Goal: Information Seeking & Learning: Learn about a topic

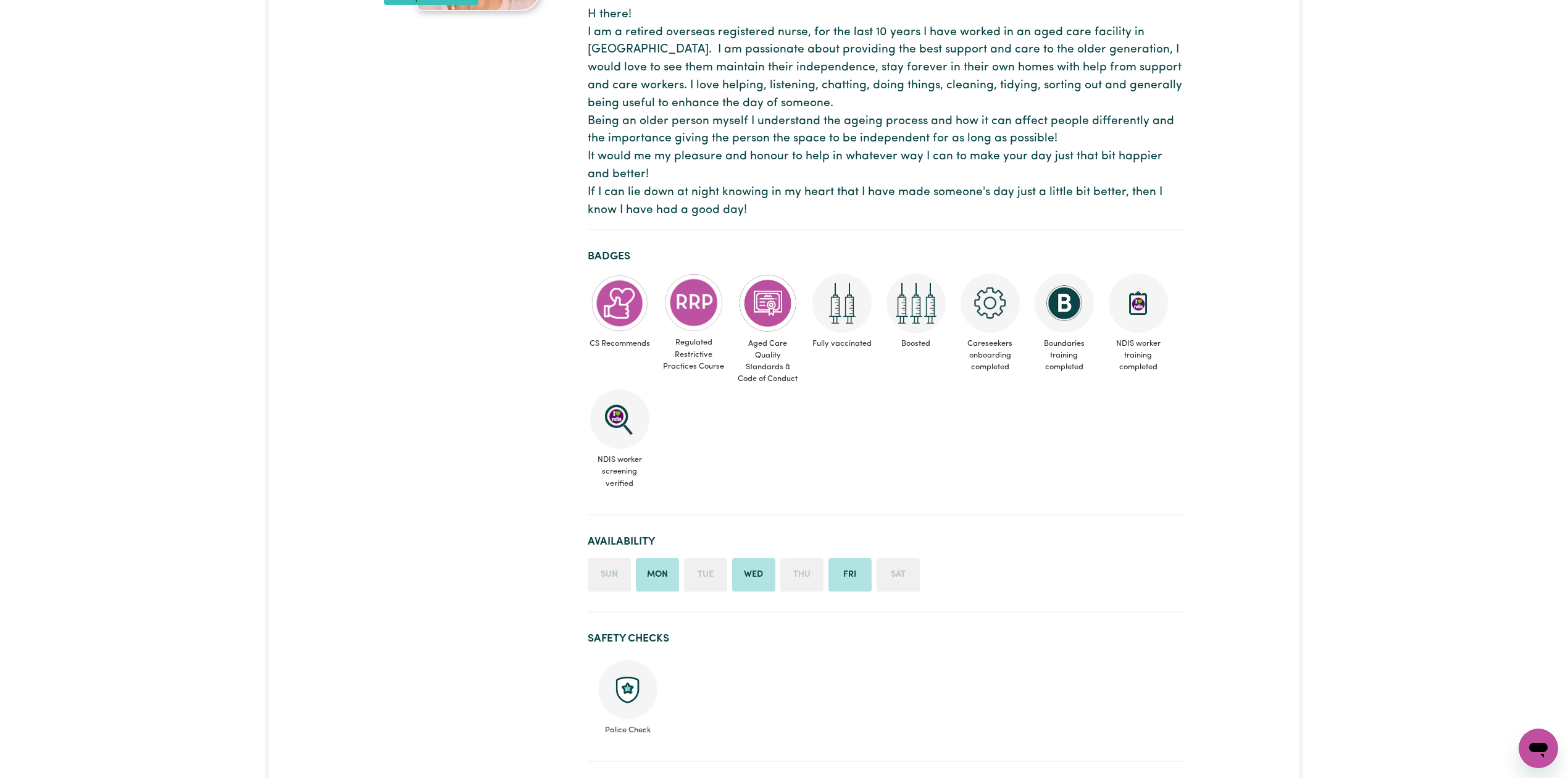
scroll to position [72, 0]
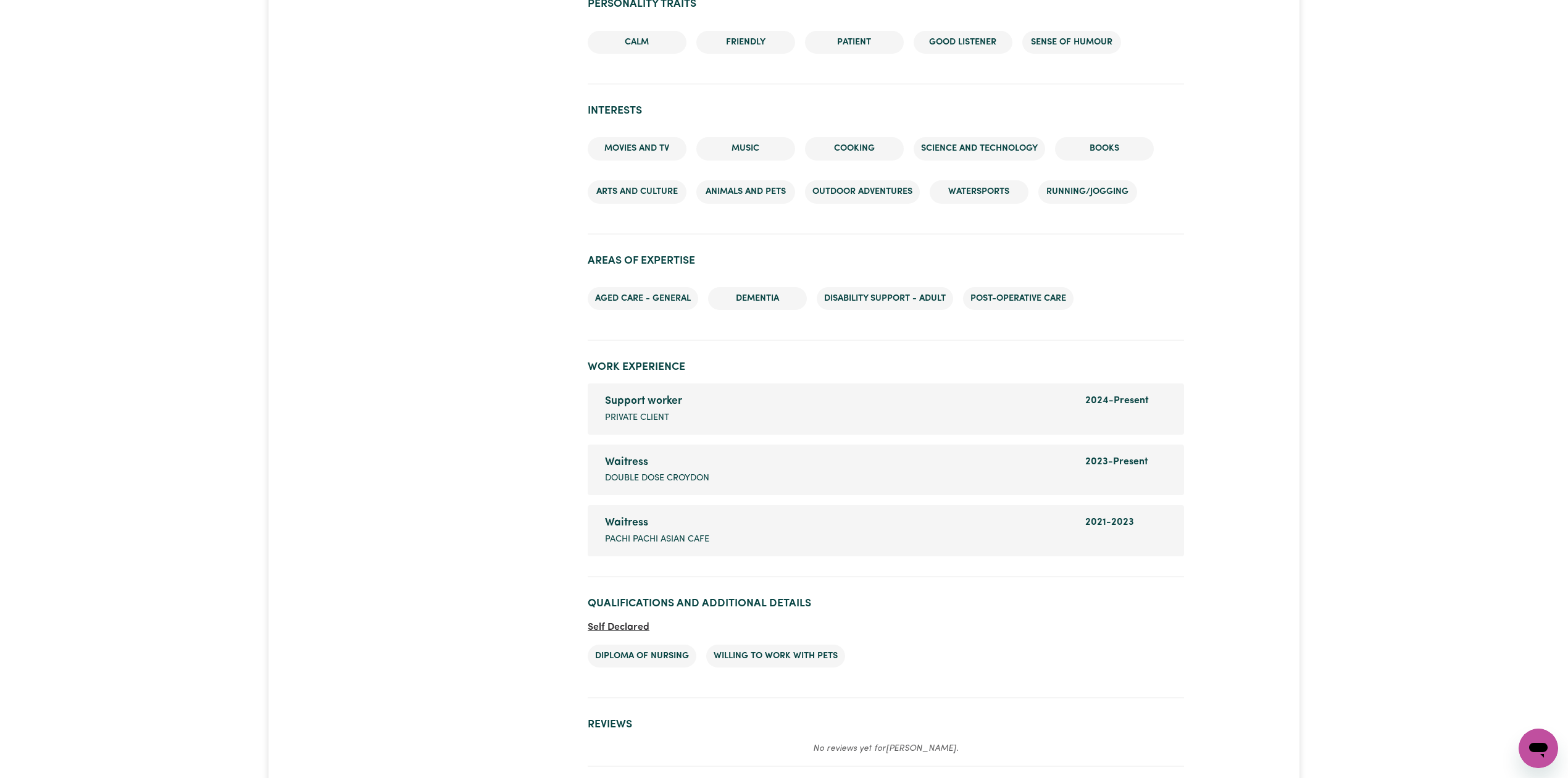
scroll to position [1389, 0]
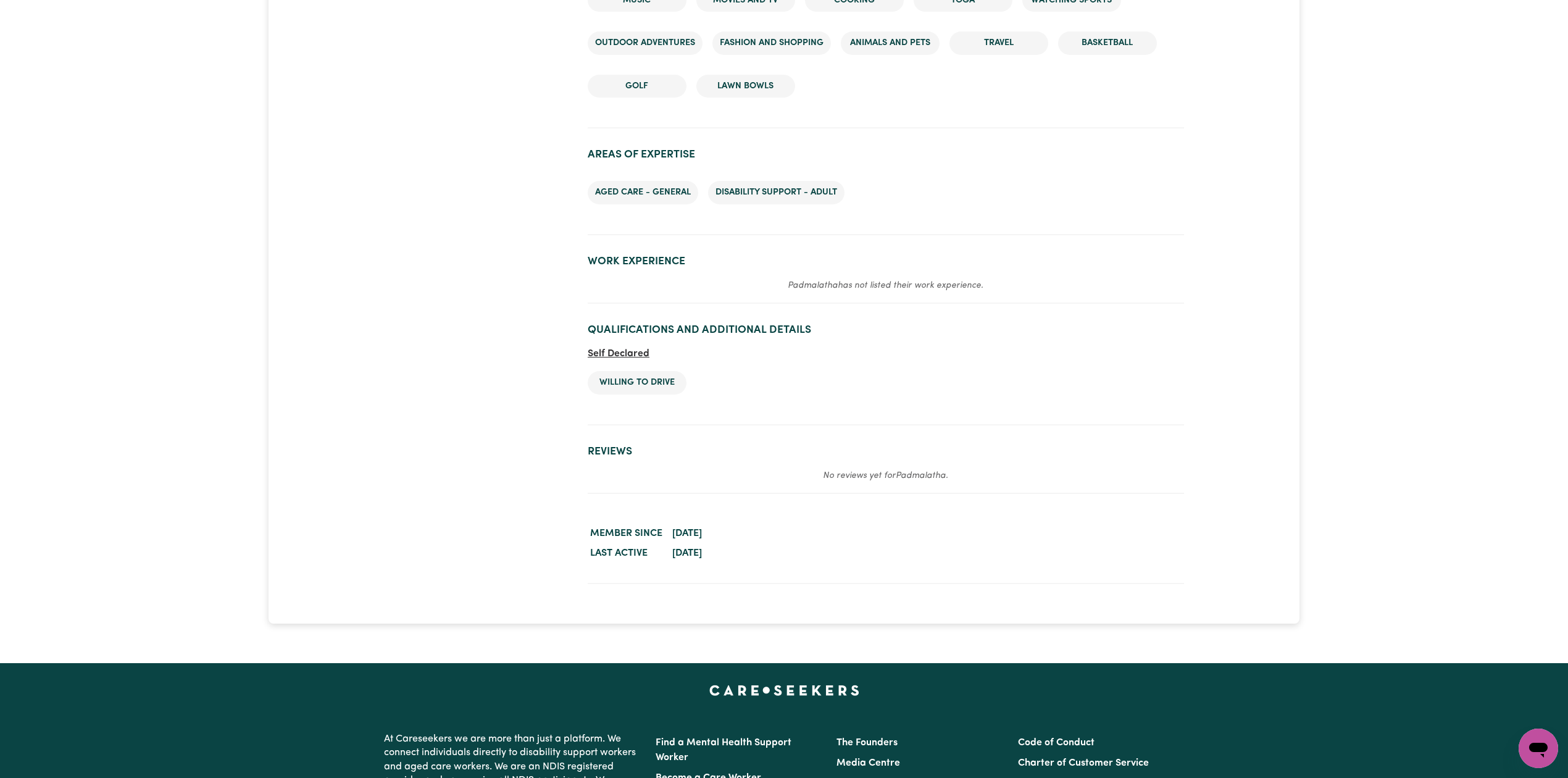
scroll to position [1448, 0]
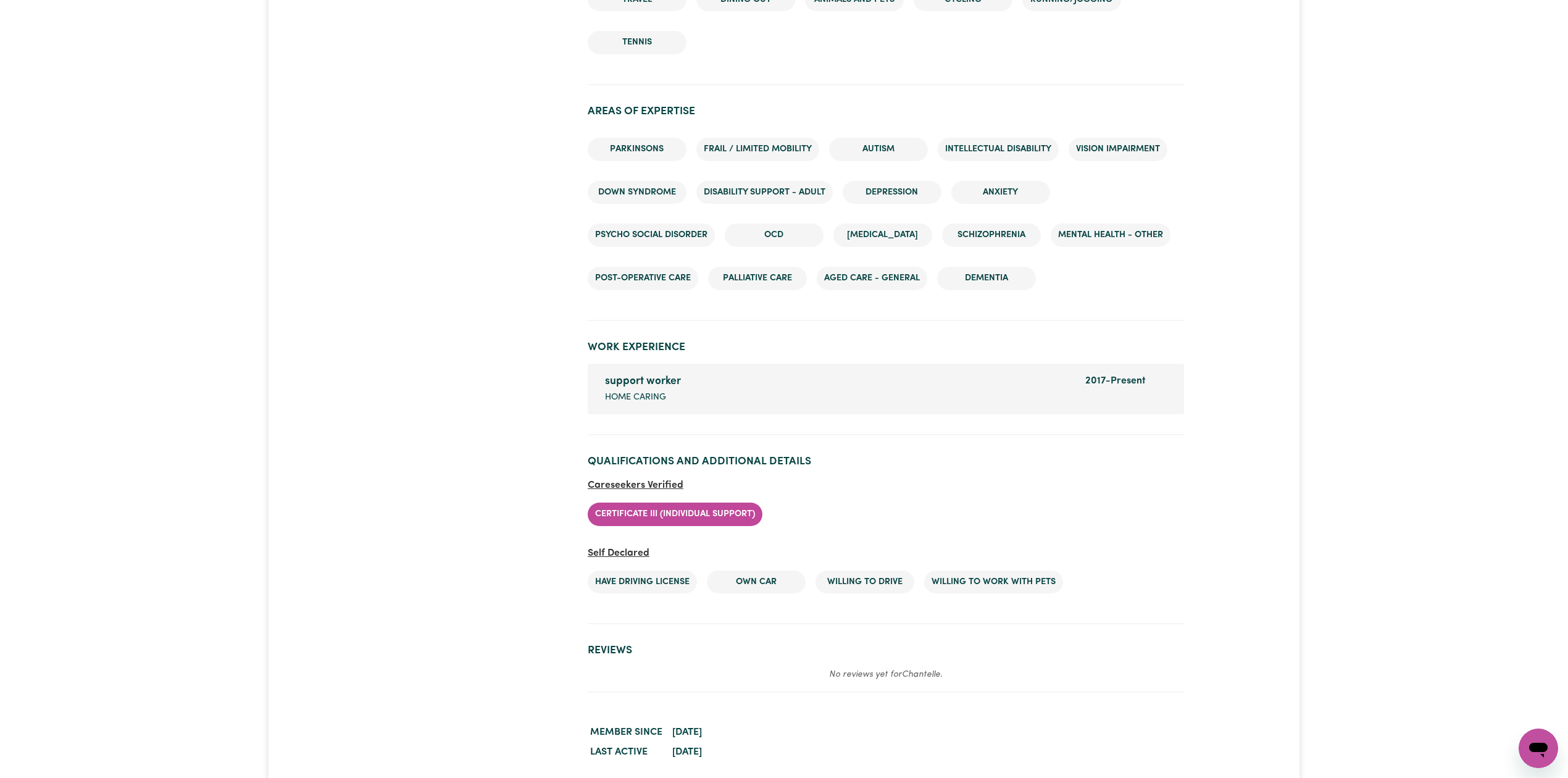
scroll to position [1535, 0]
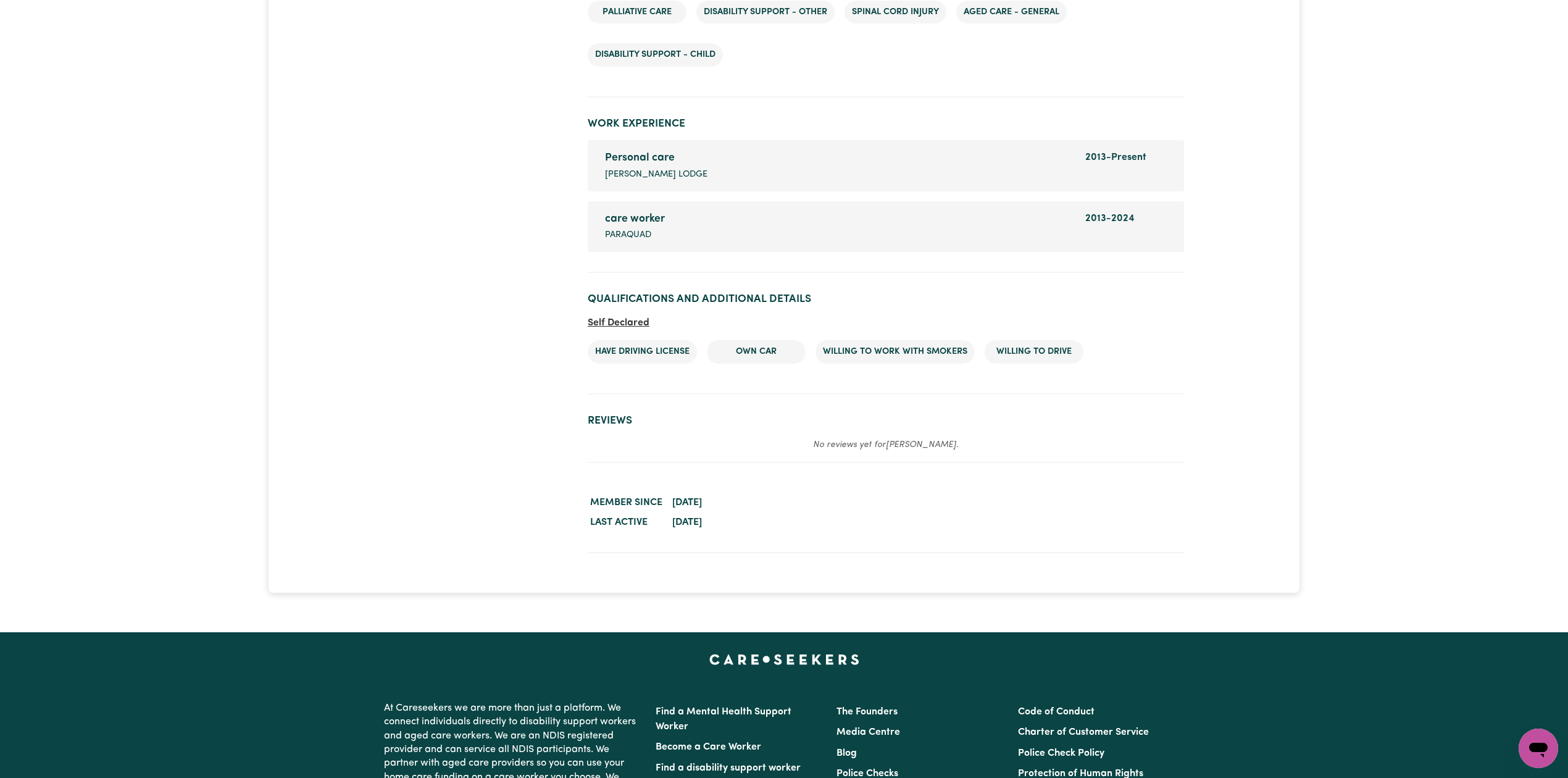
scroll to position [1684, 0]
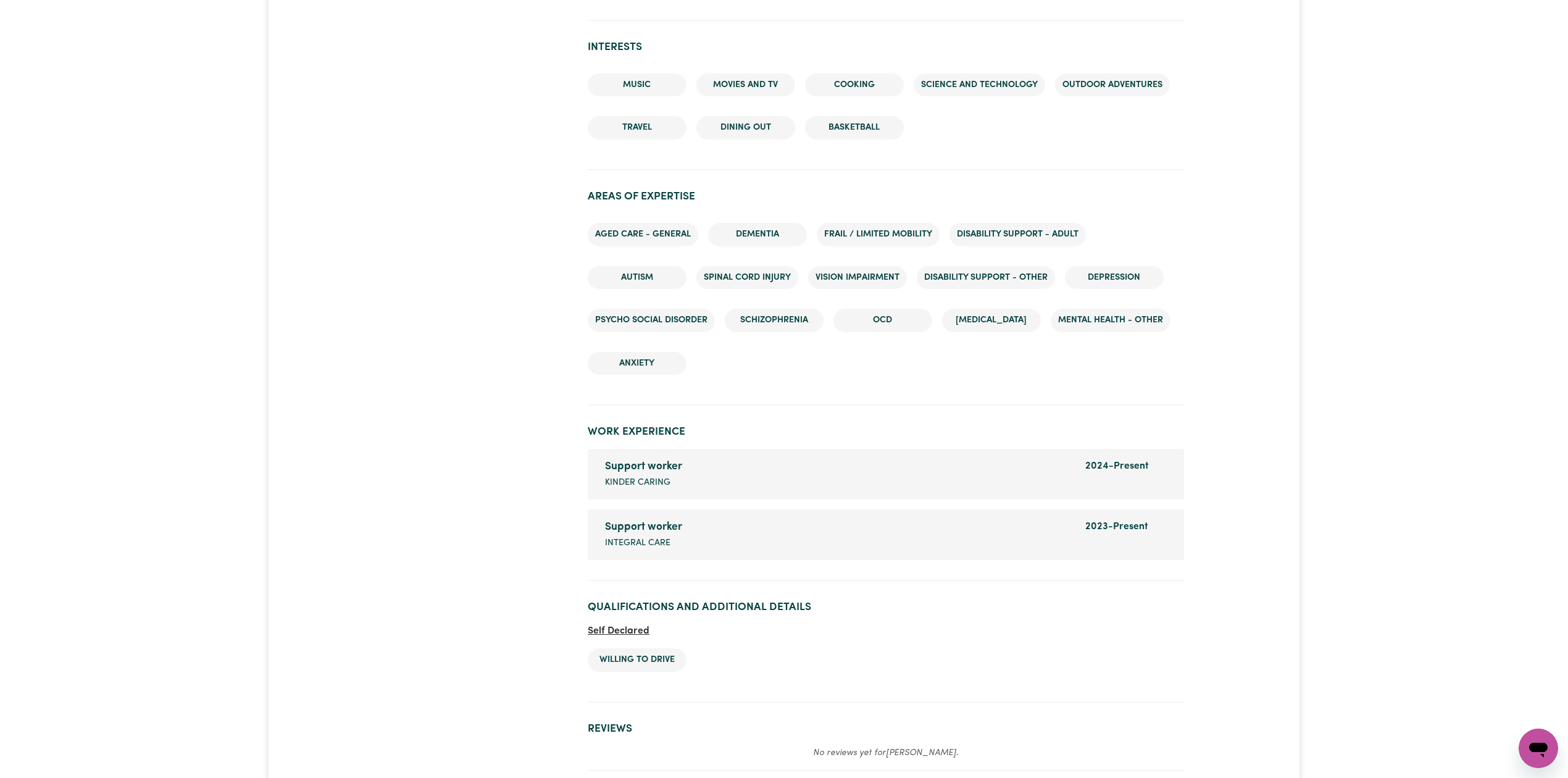
scroll to position [1372, 0]
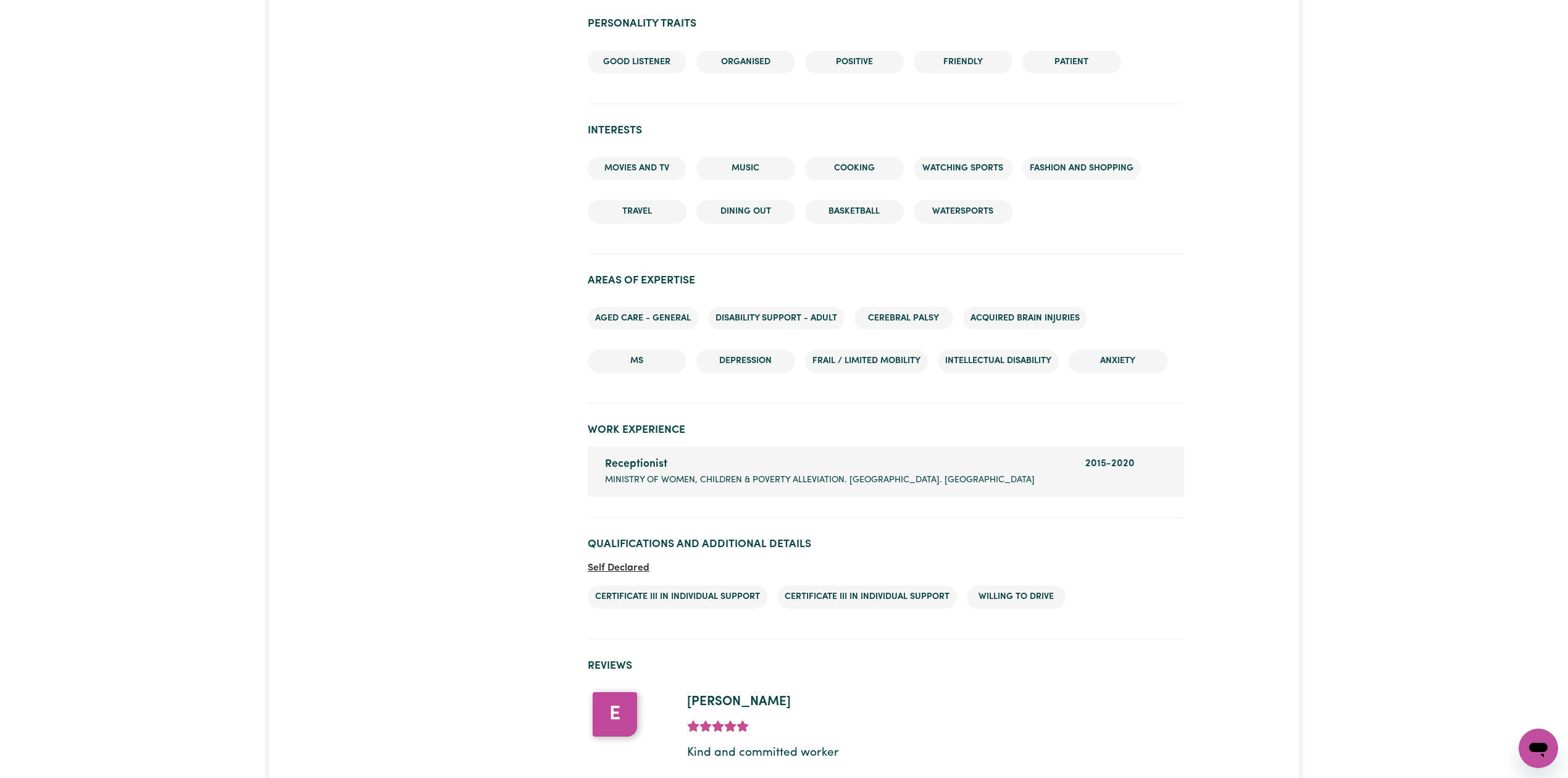
scroll to position [1435, 0]
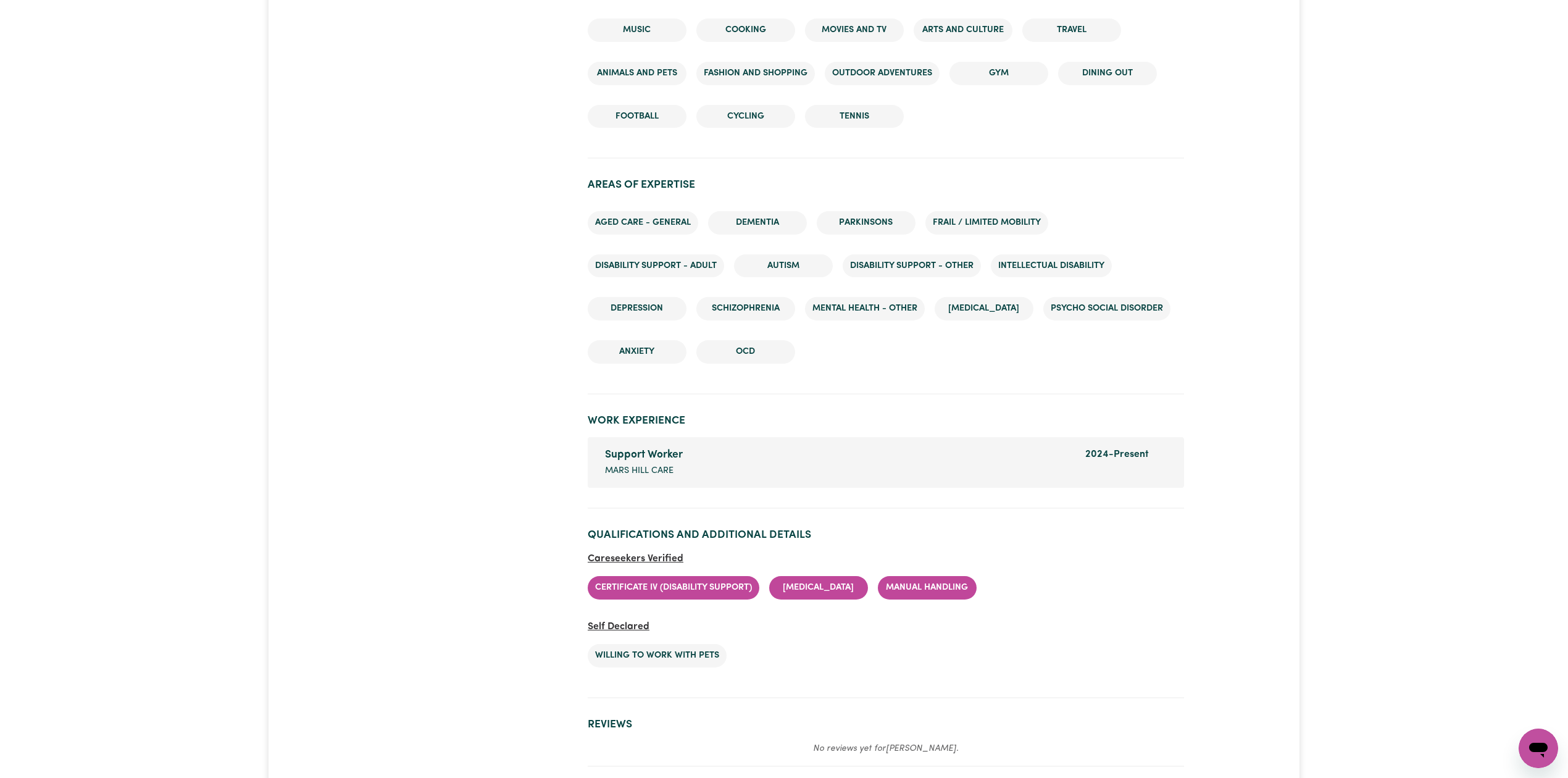
scroll to position [1400, 0]
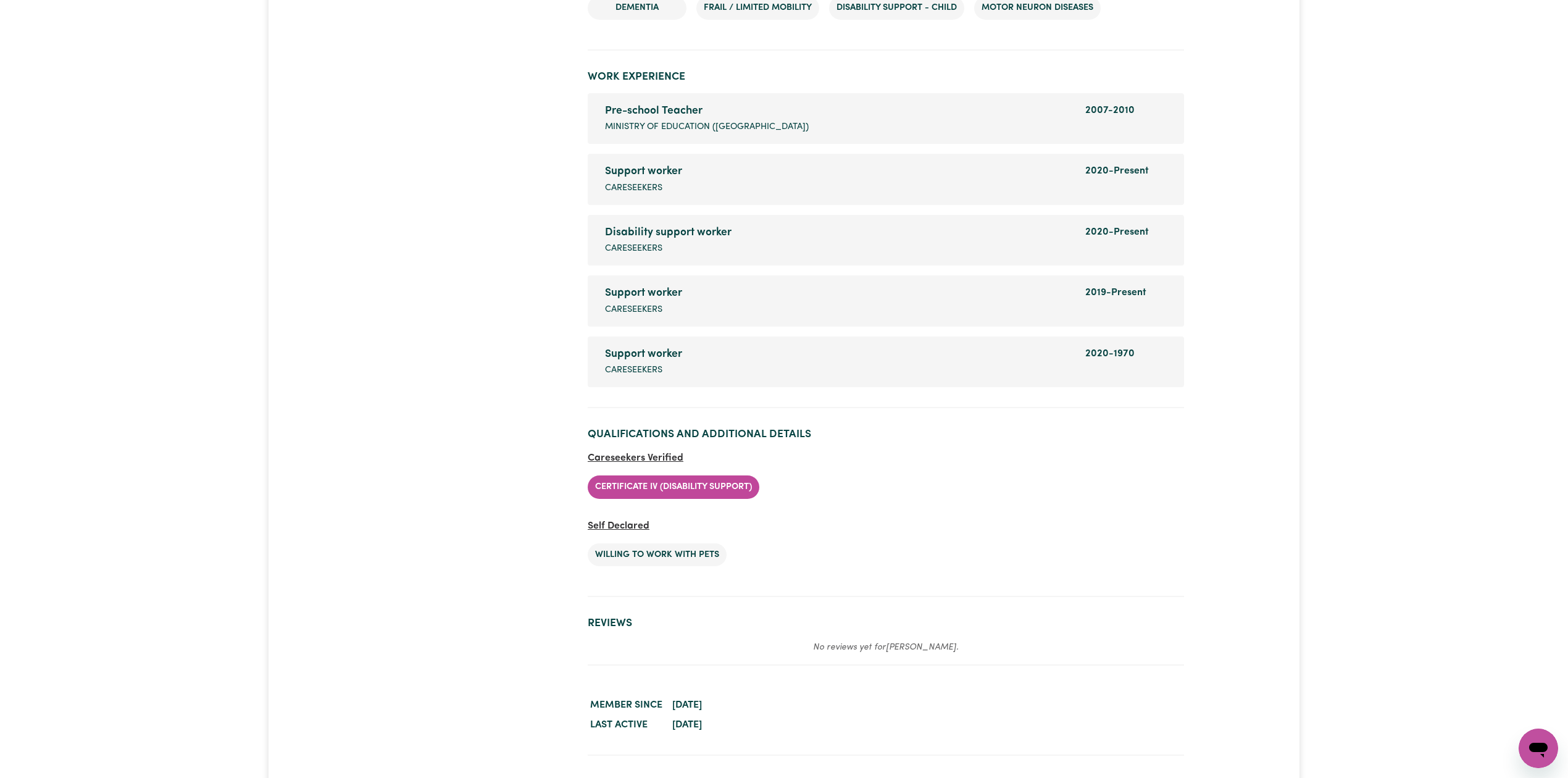
scroll to position [1675, 0]
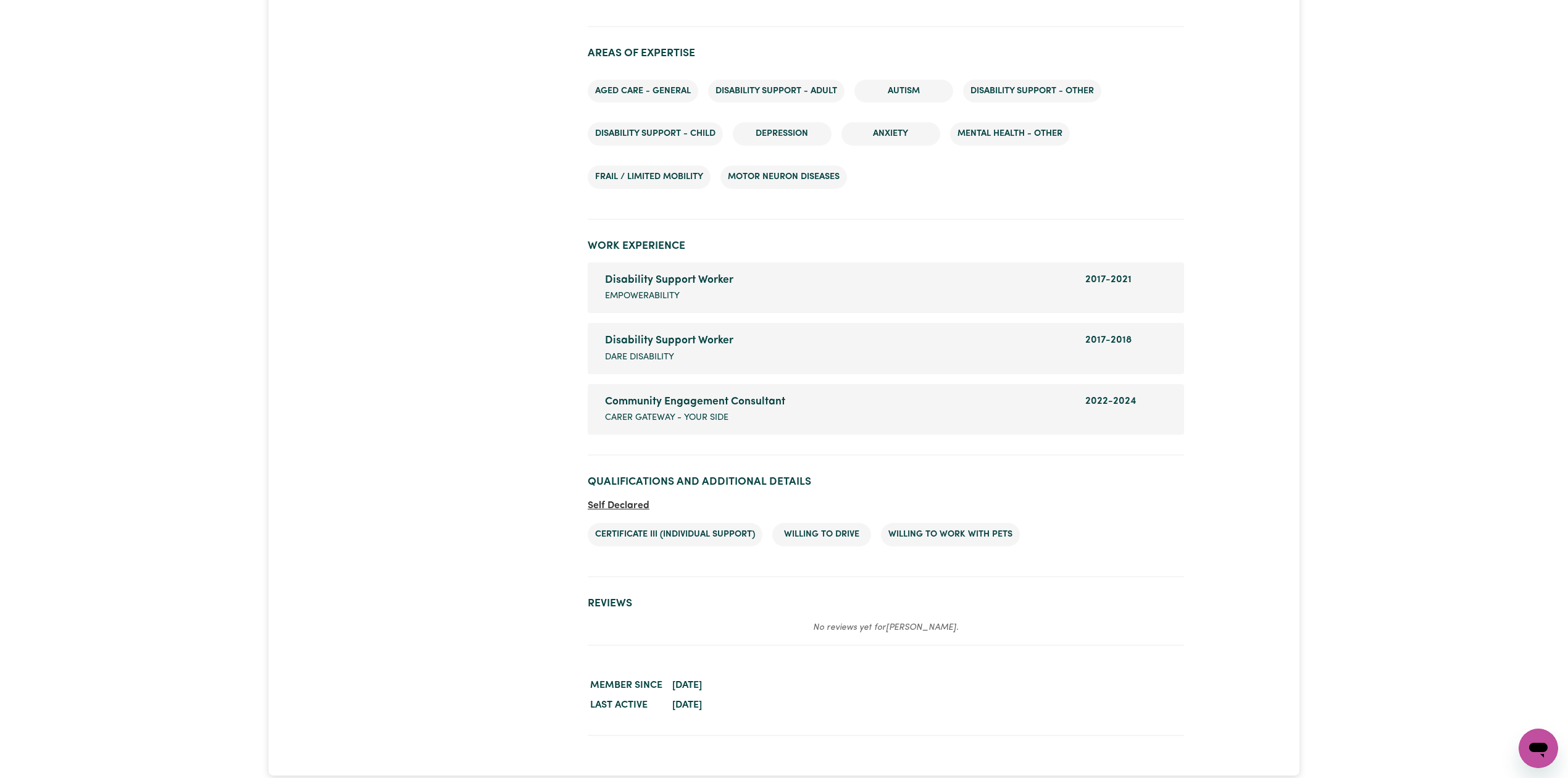
scroll to position [1684, 0]
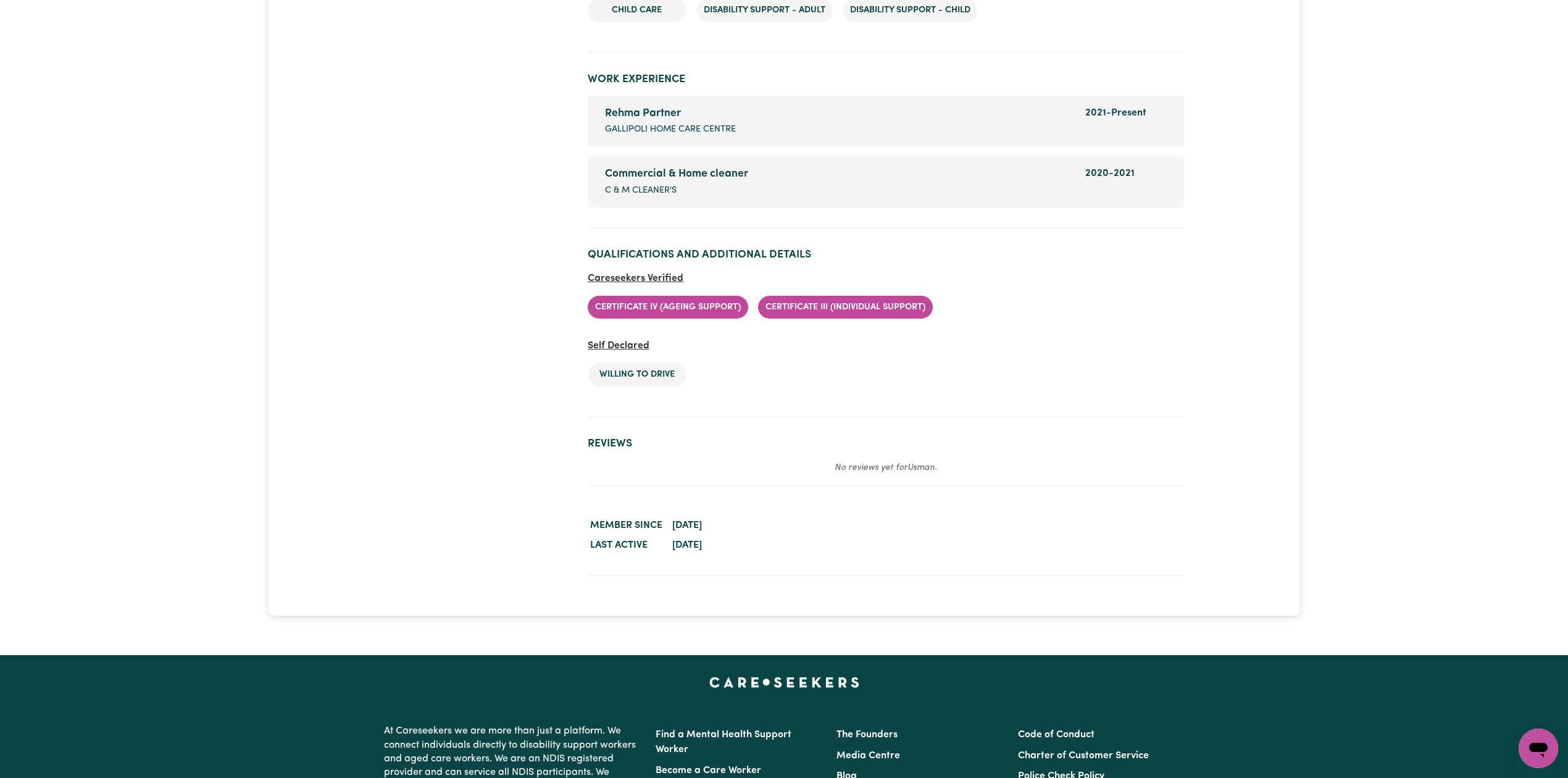
scroll to position [1571, 0]
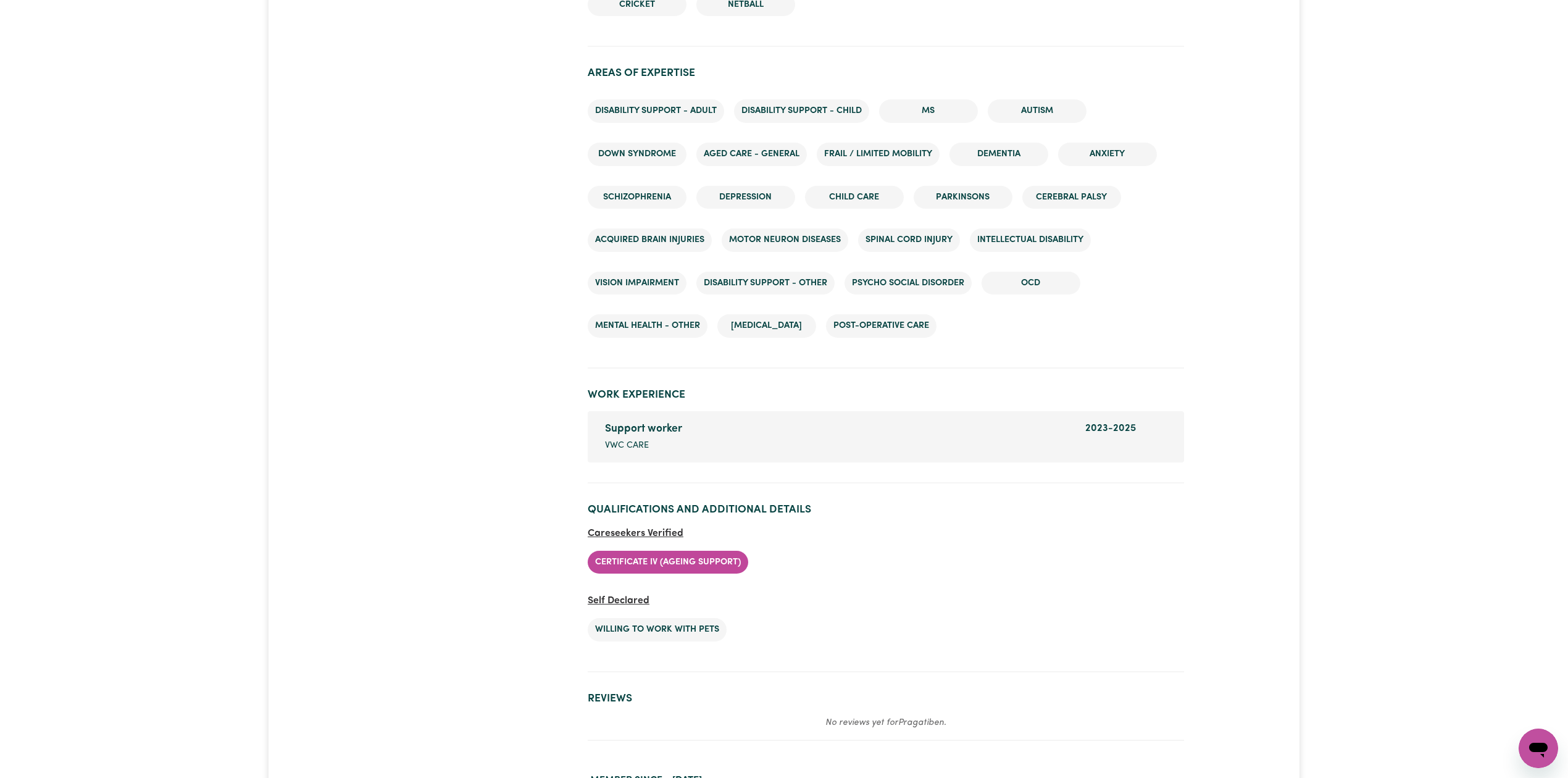
scroll to position [1949, 0]
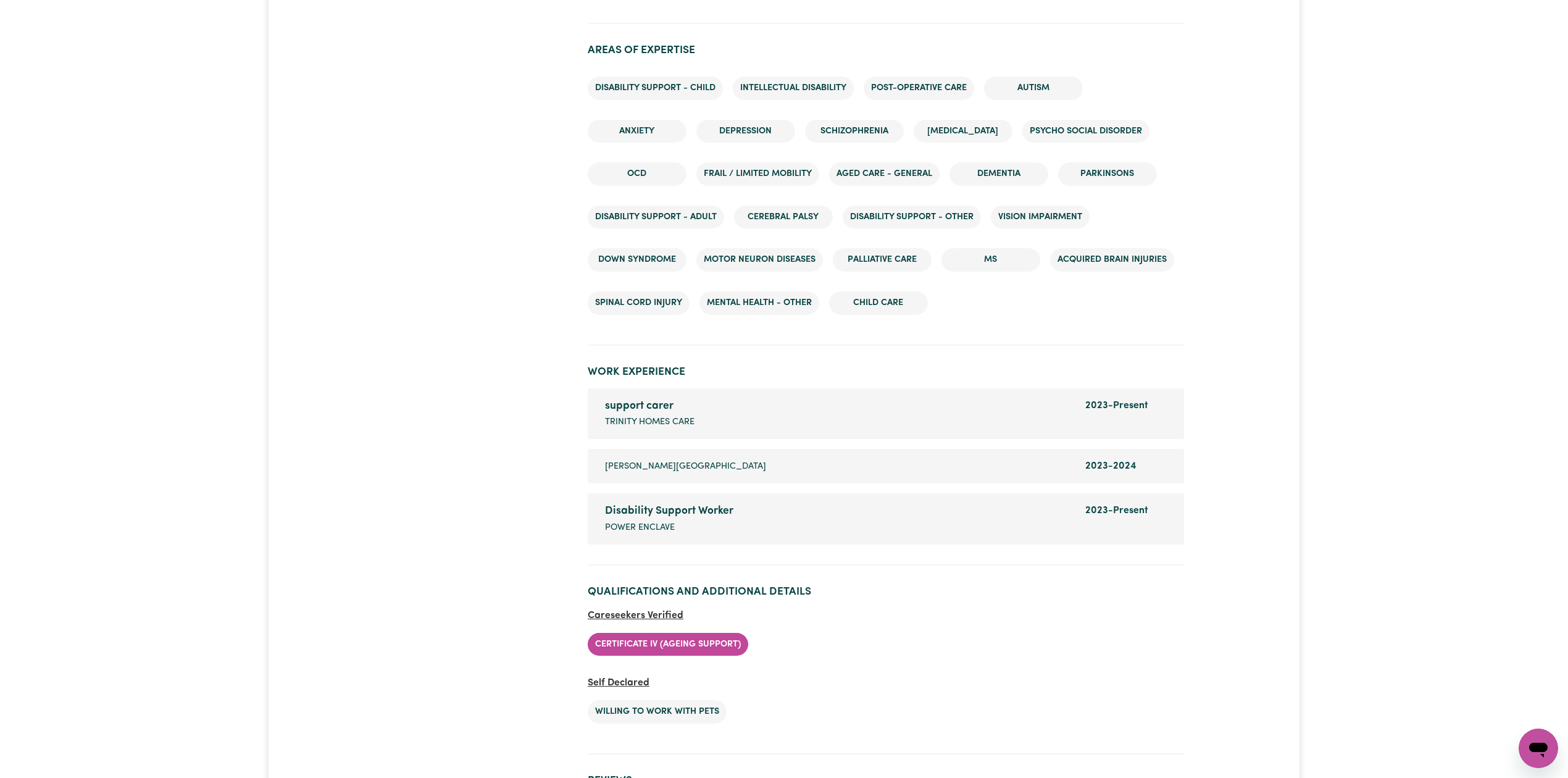
scroll to position [1819, 0]
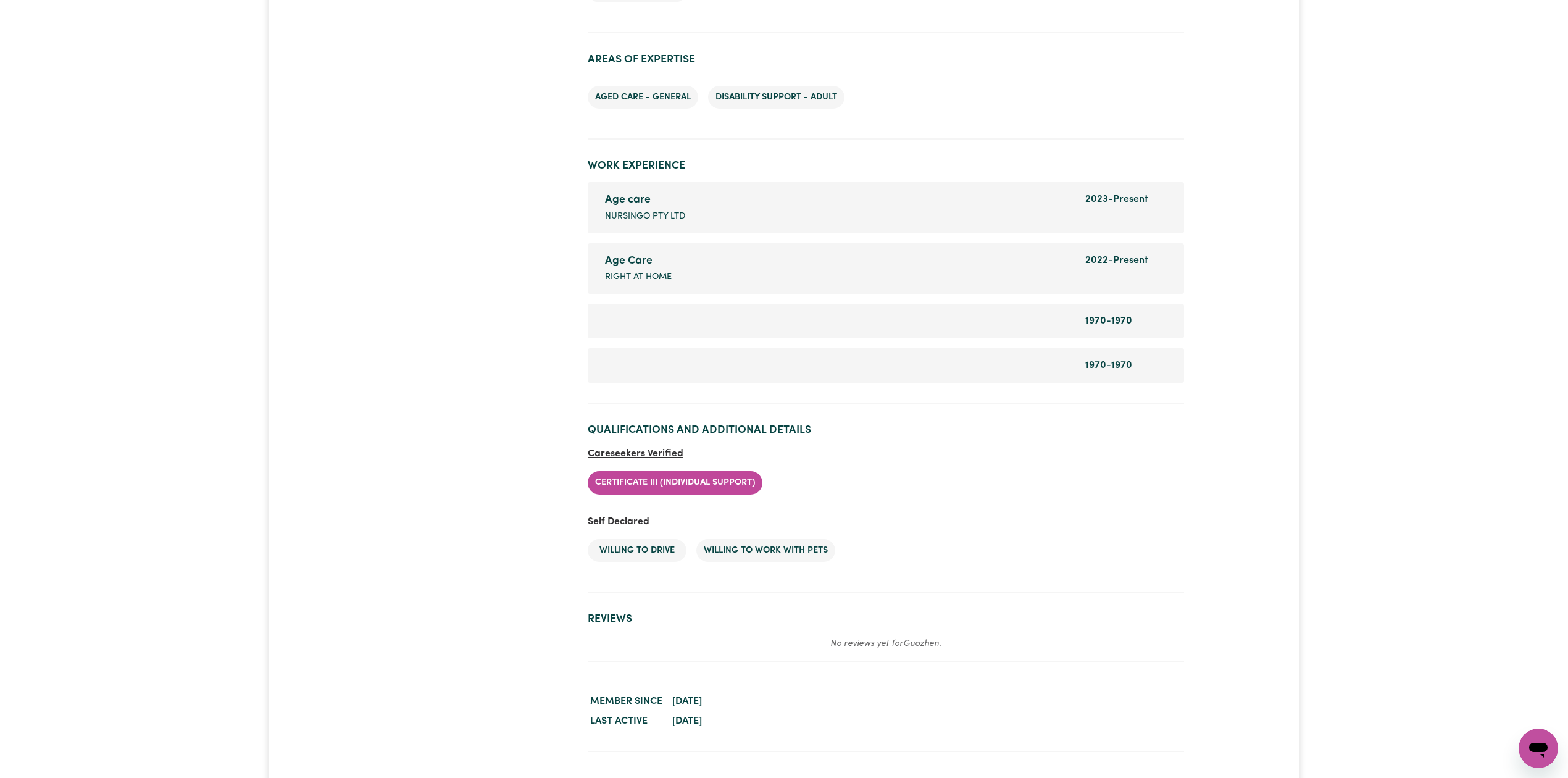
scroll to position [1622, 0]
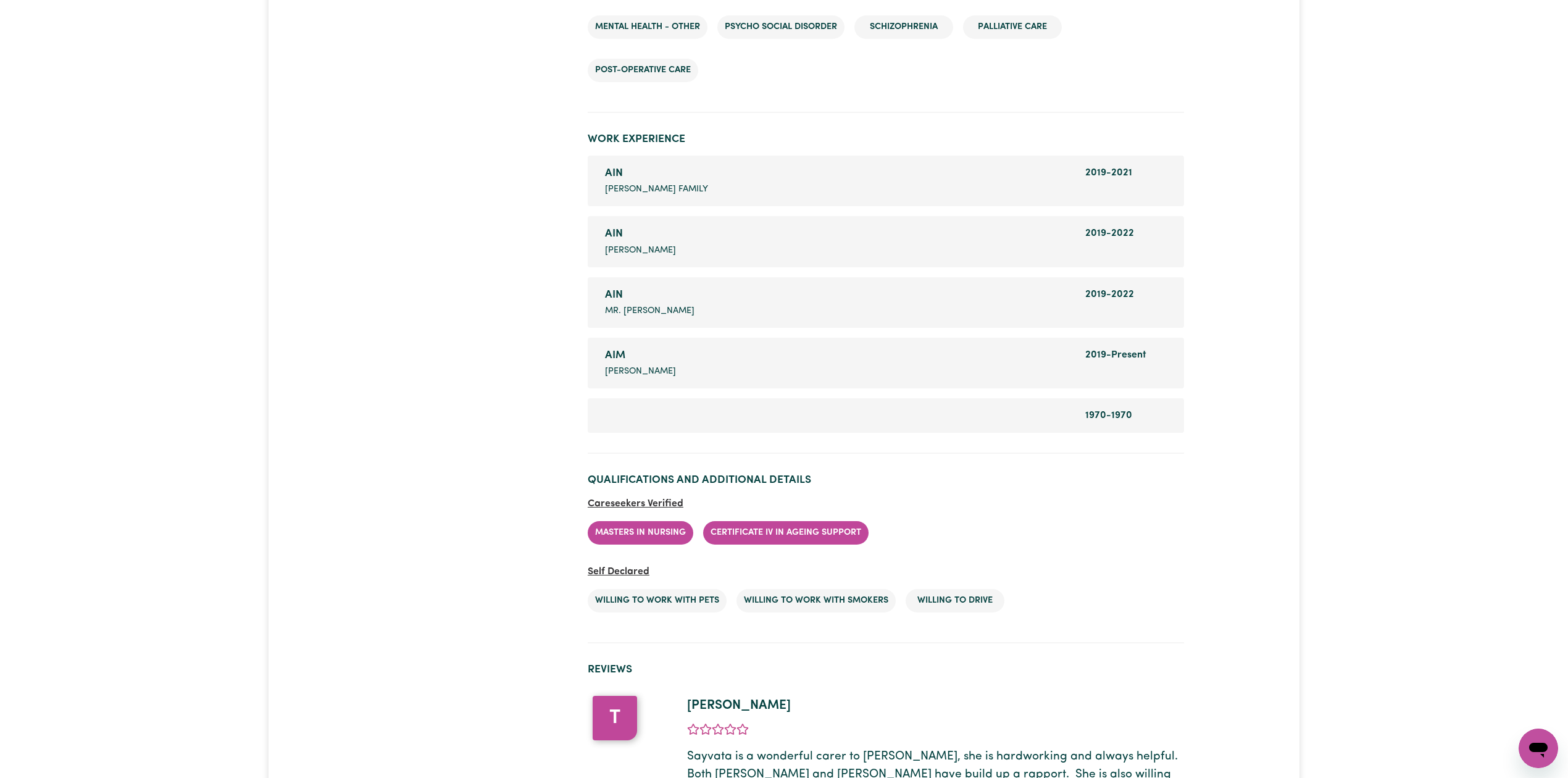
scroll to position [1812, 0]
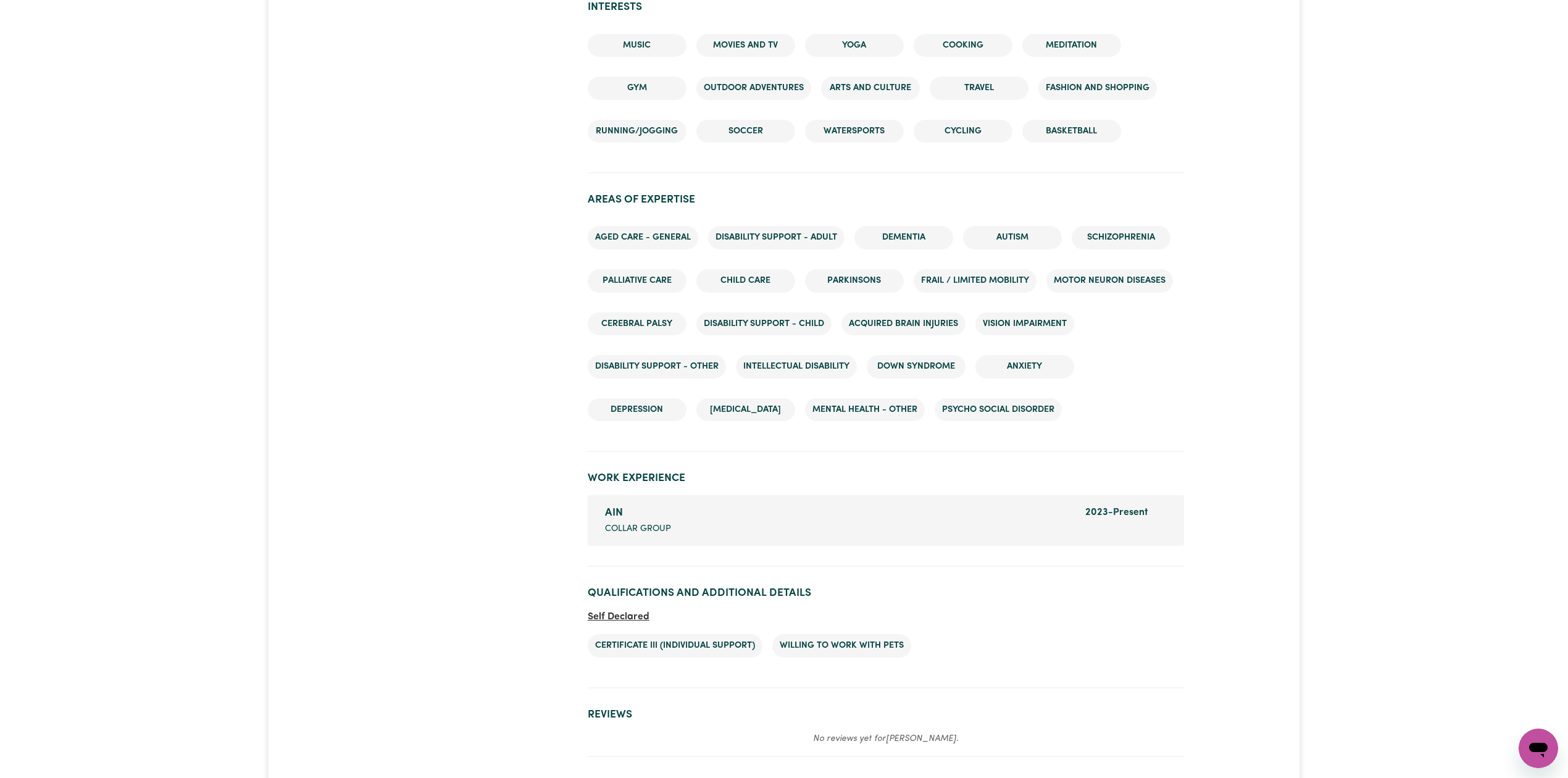
scroll to position [1442, 0]
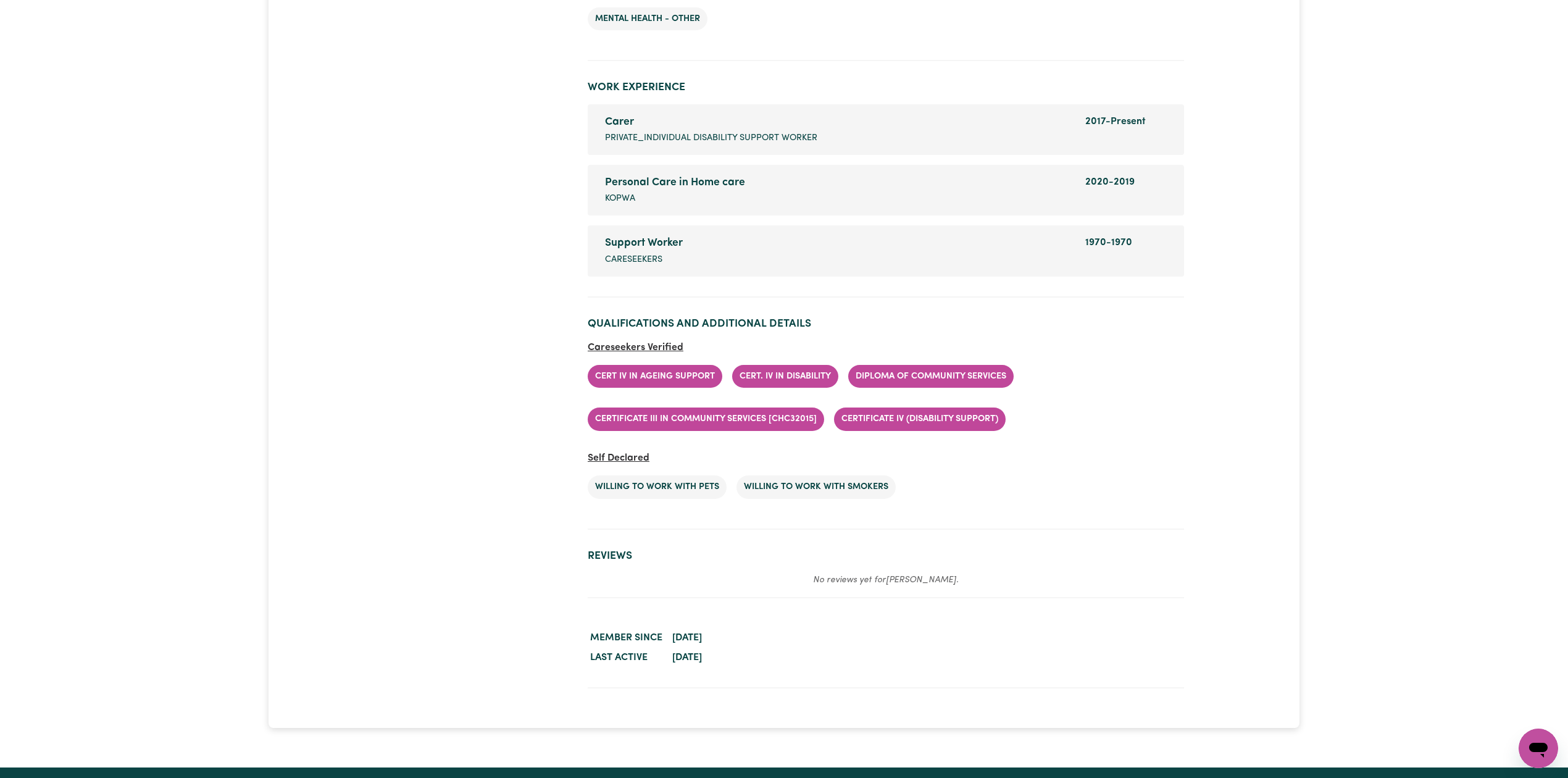
scroll to position [1814, 0]
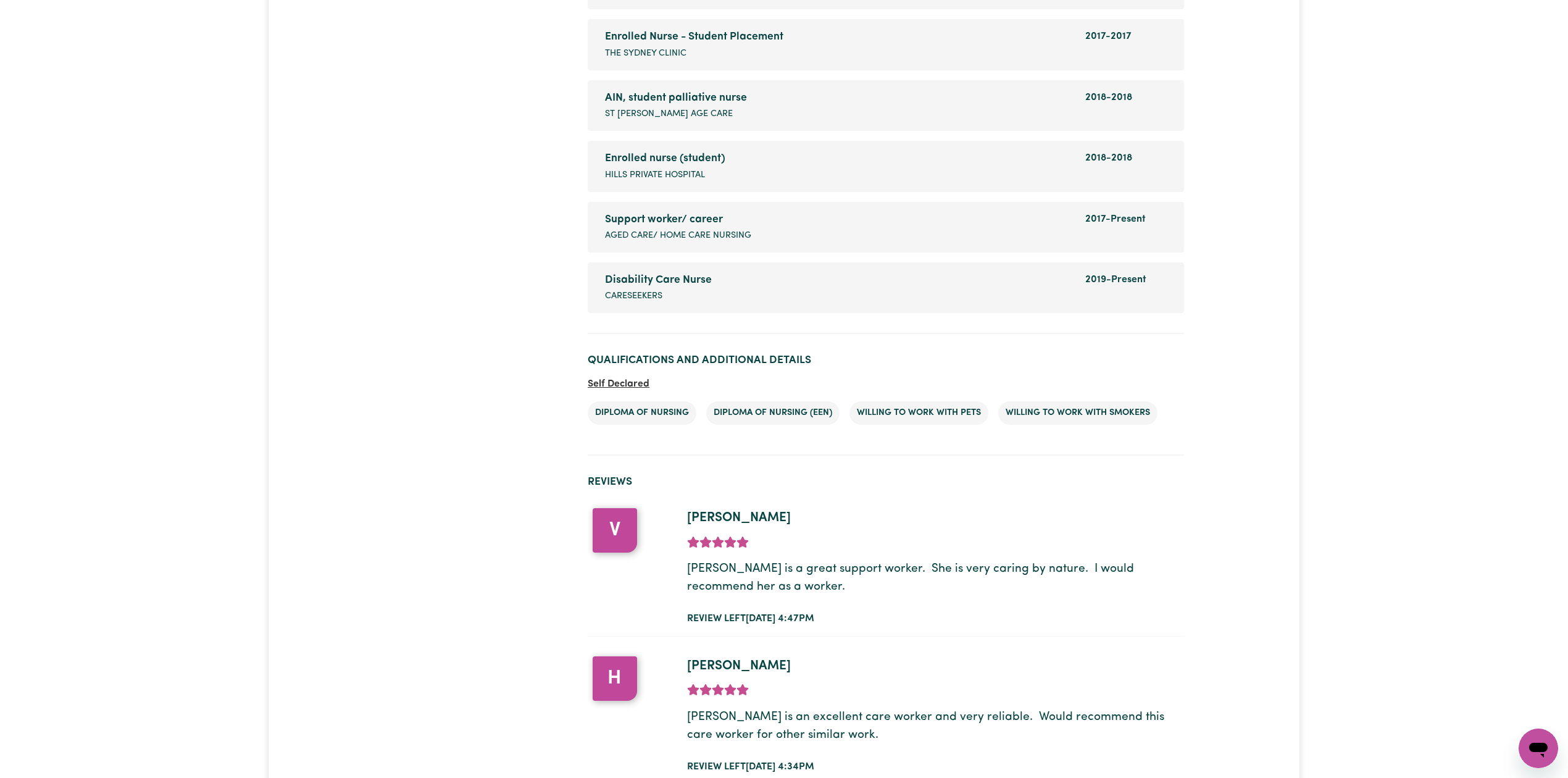
scroll to position [2151, 0]
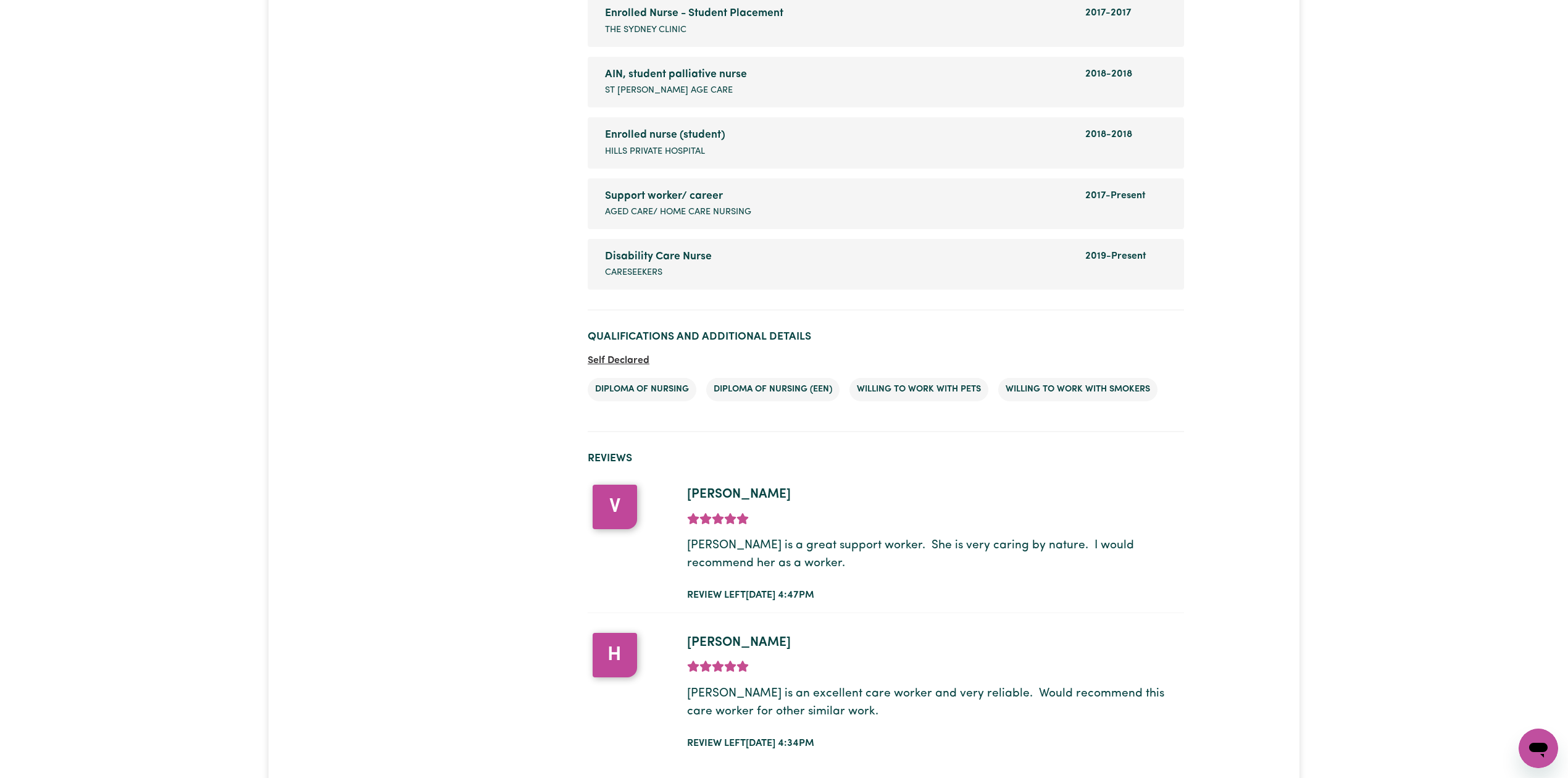
drag, startPoint x: 1421, startPoint y: 381, endPoint x: 956, endPoint y: 325, distance: 468.4
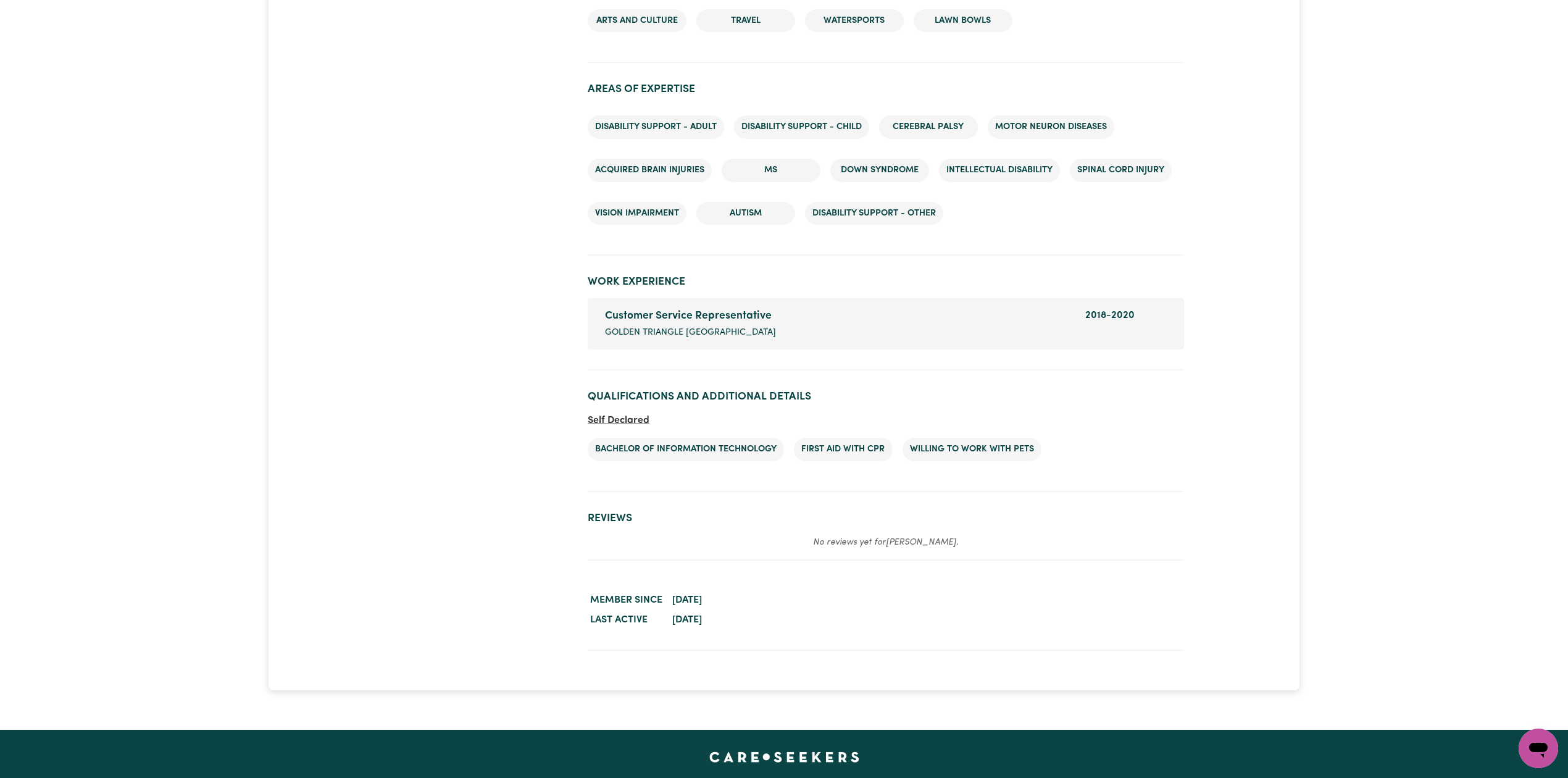
scroll to position [1553, 0]
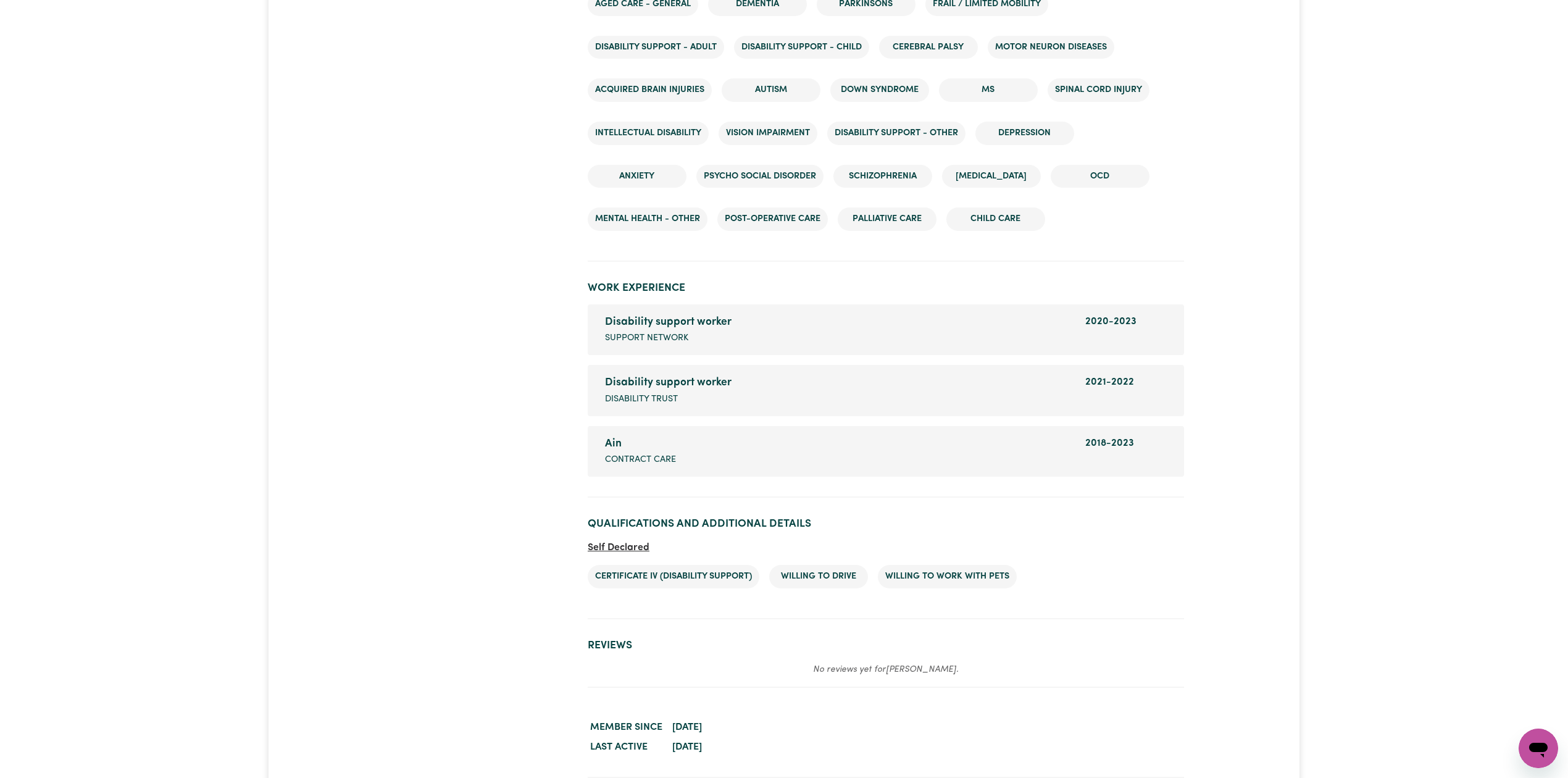
scroll to position [1741, 0]
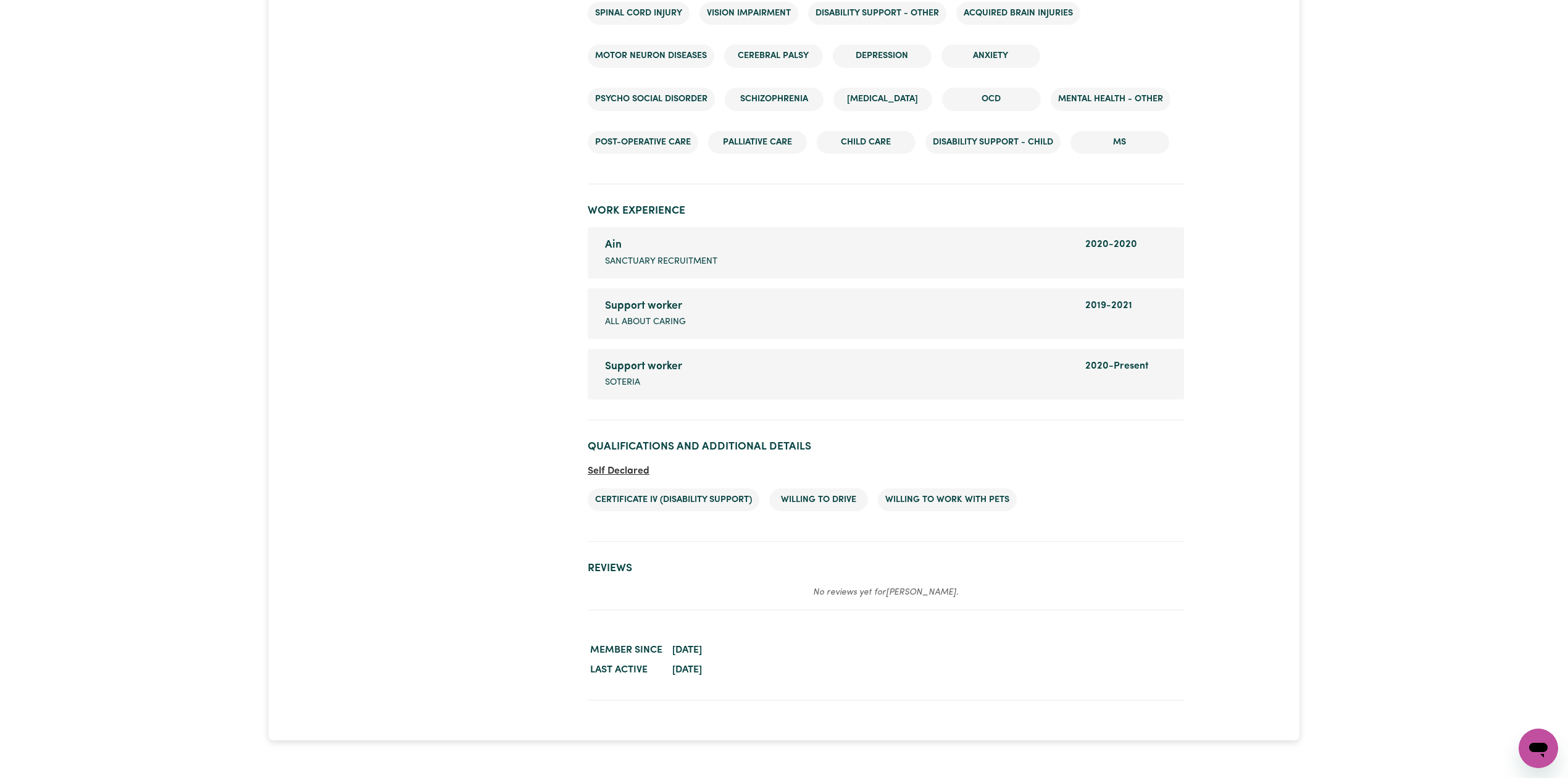
scroll to position [1777, 0]
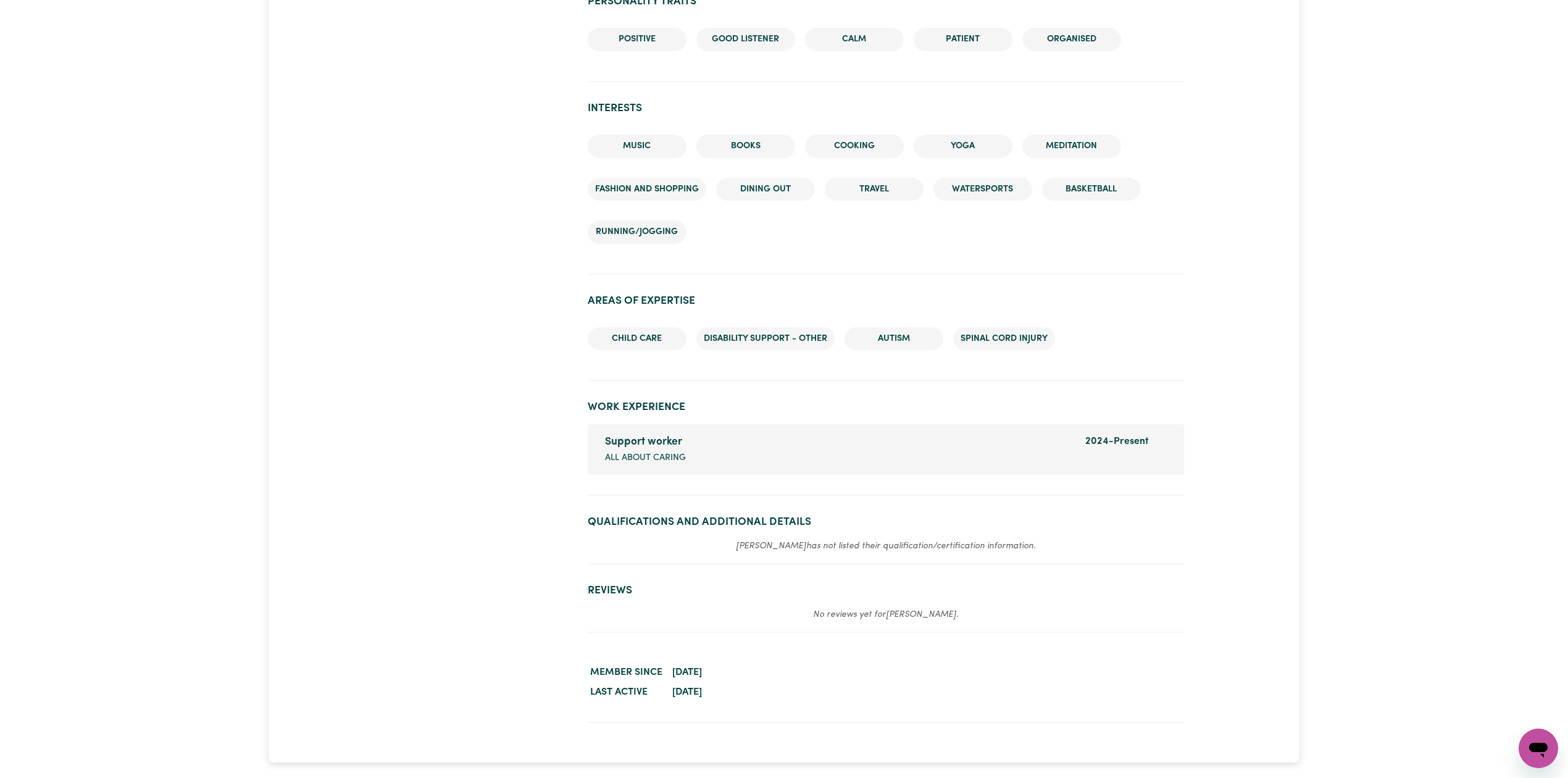
scroll to position [1293, 0]
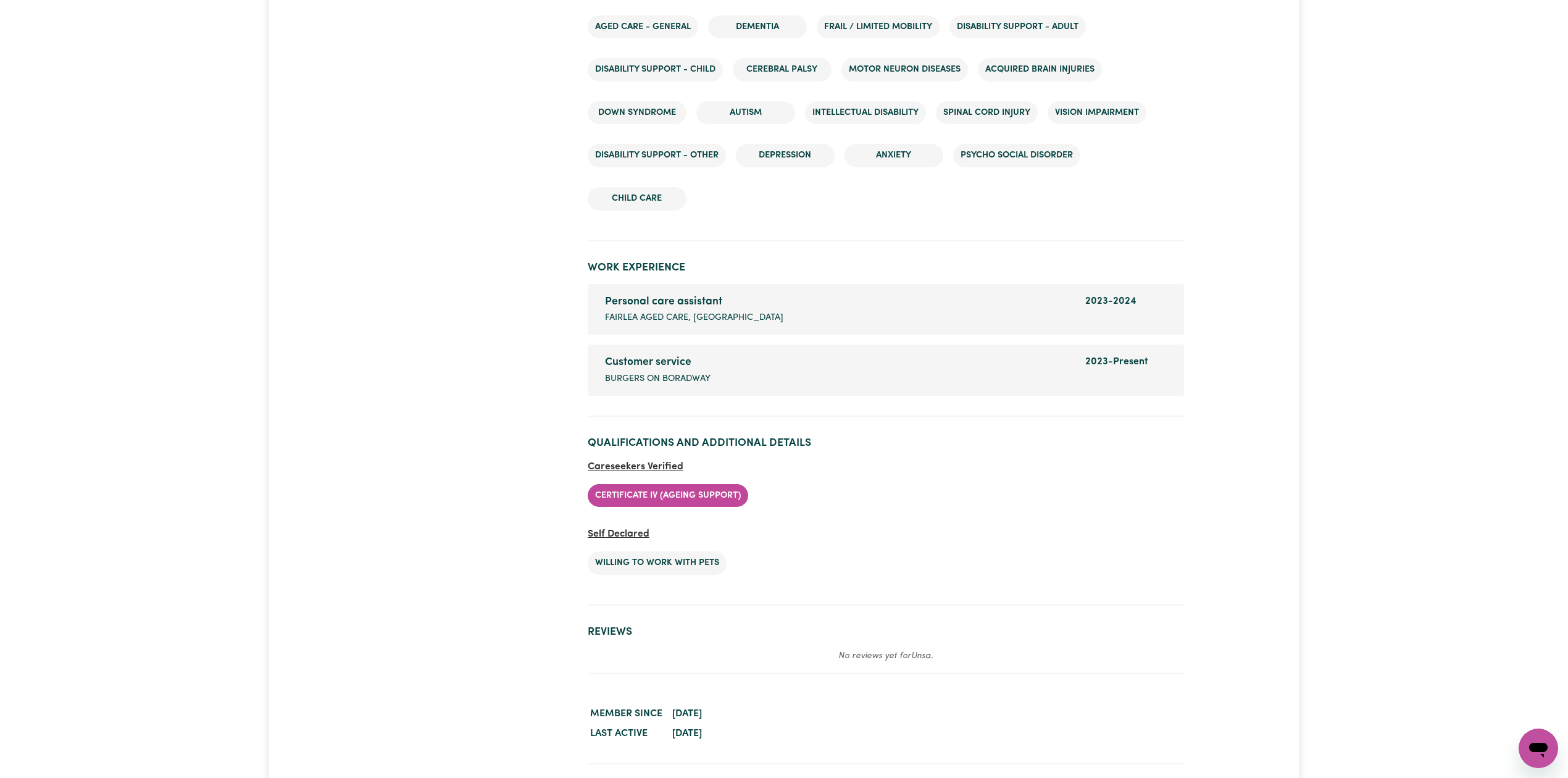
scroll to position [1517, 0]
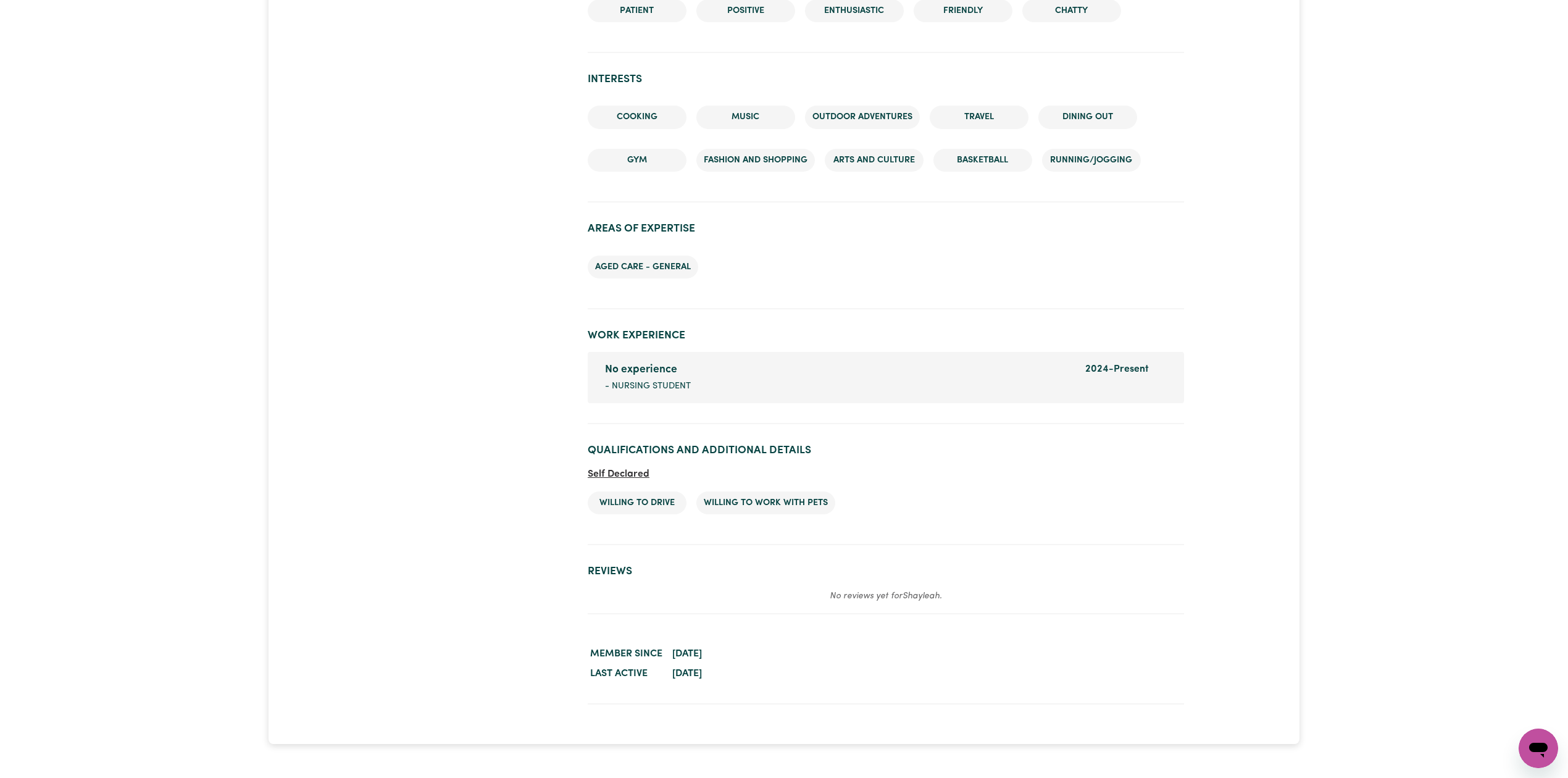
scroll to position [1524, 0]
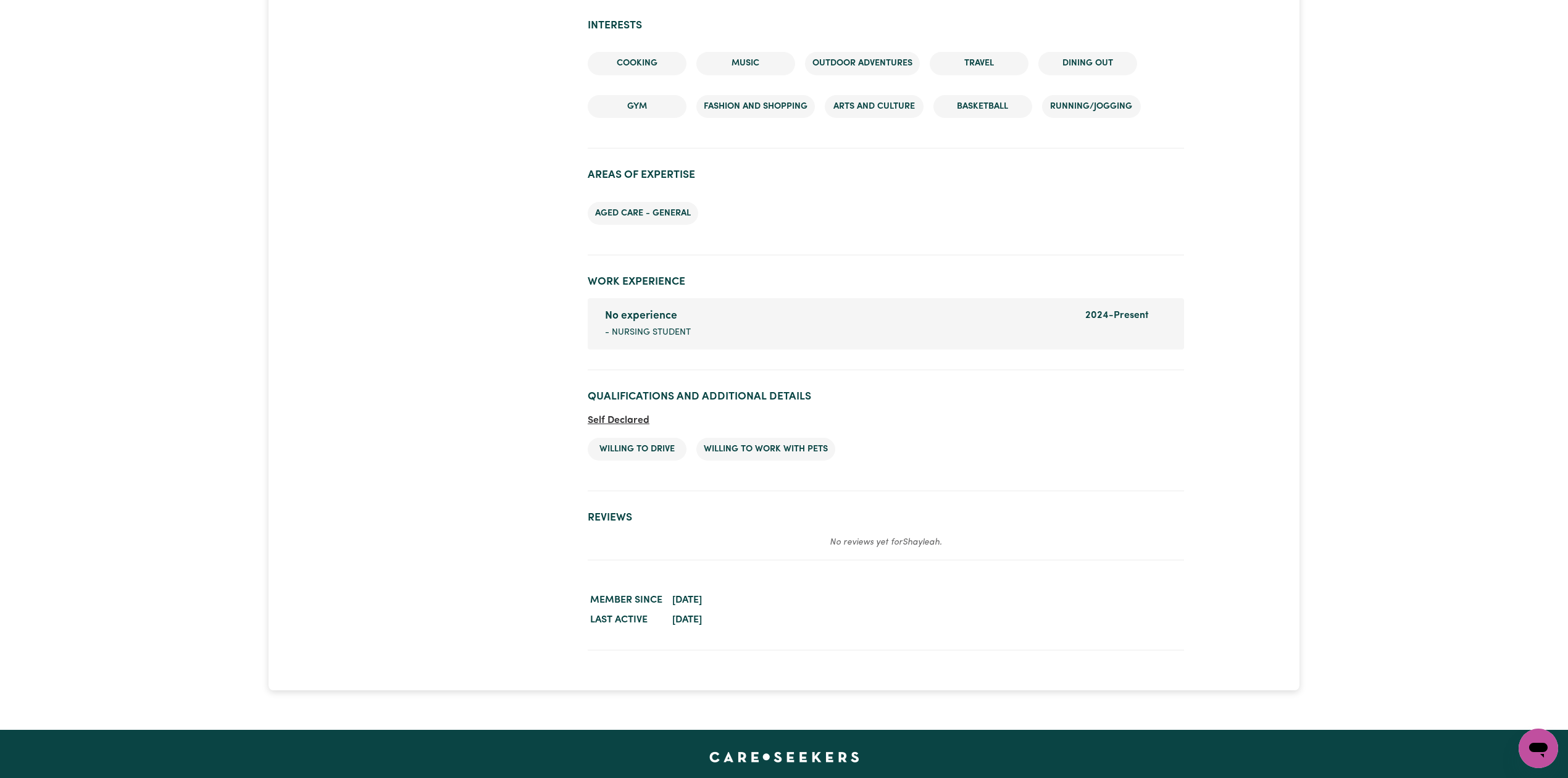
click at [991, 480] on section "Qualifications and Additional Details Self Declared Willing to drive Willing to…" at bounding box center [886, 435] width 596 height 112
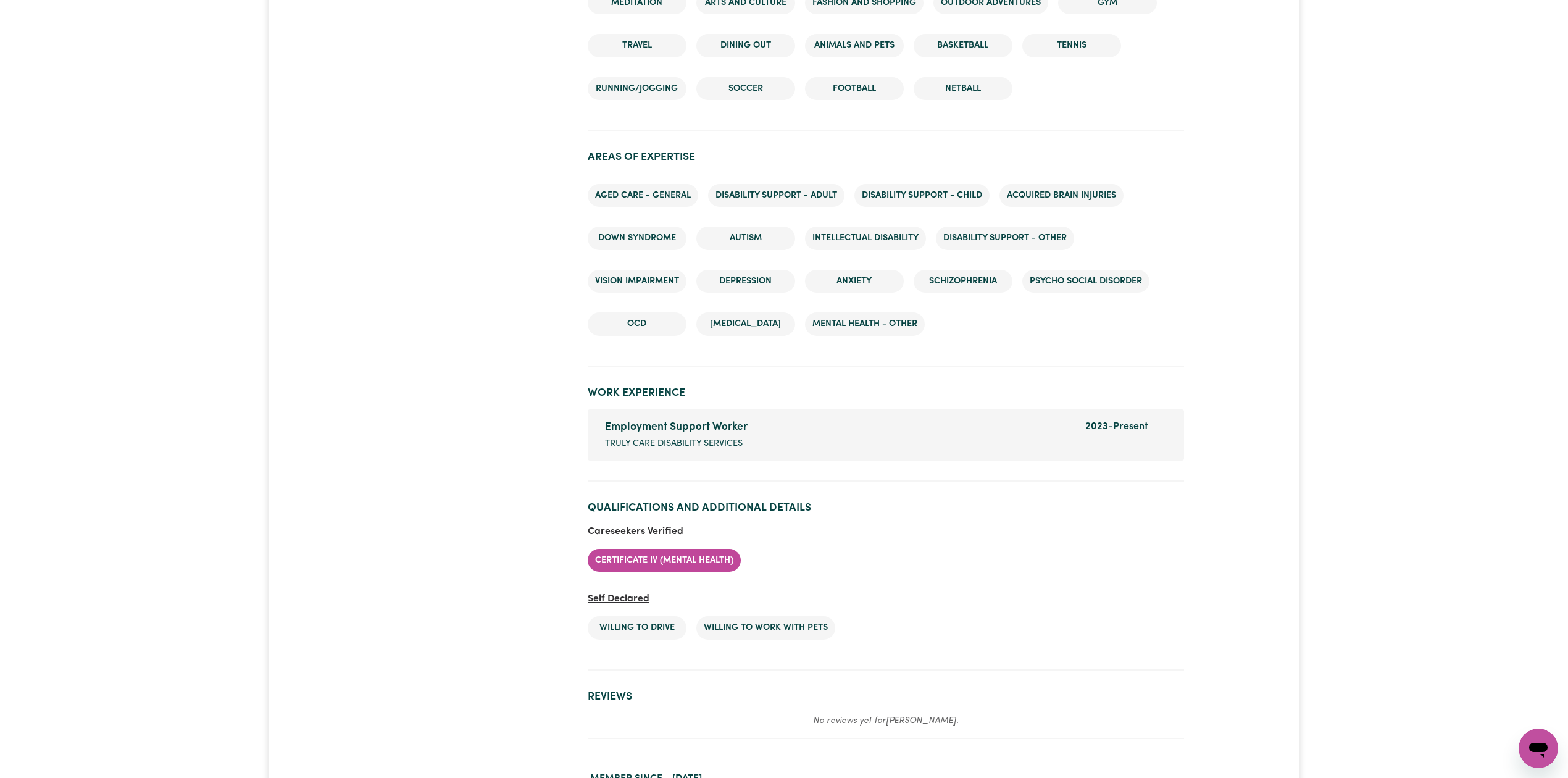
scroll to position [1838, 0]
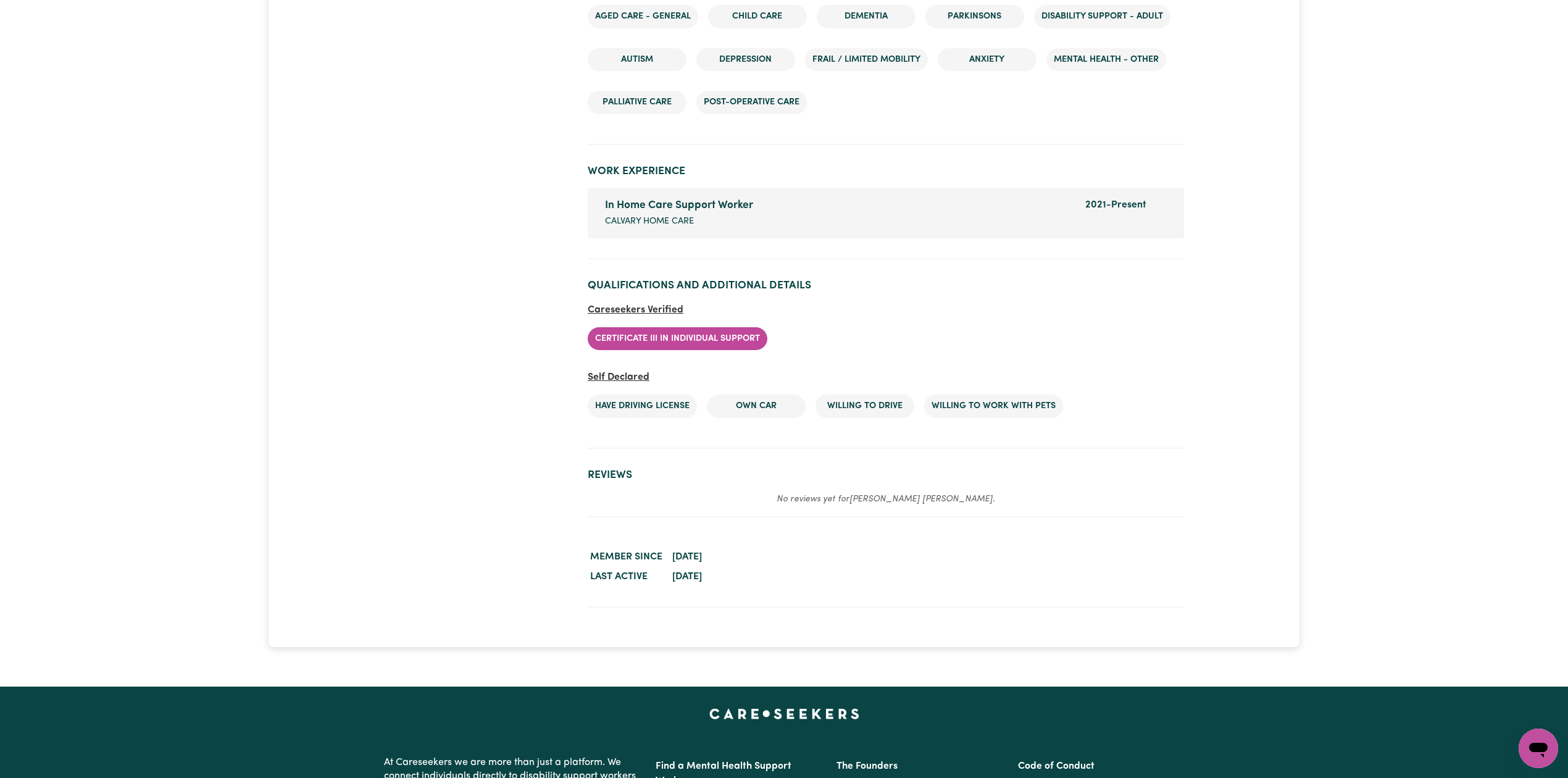
scroll to position [1568, 0]
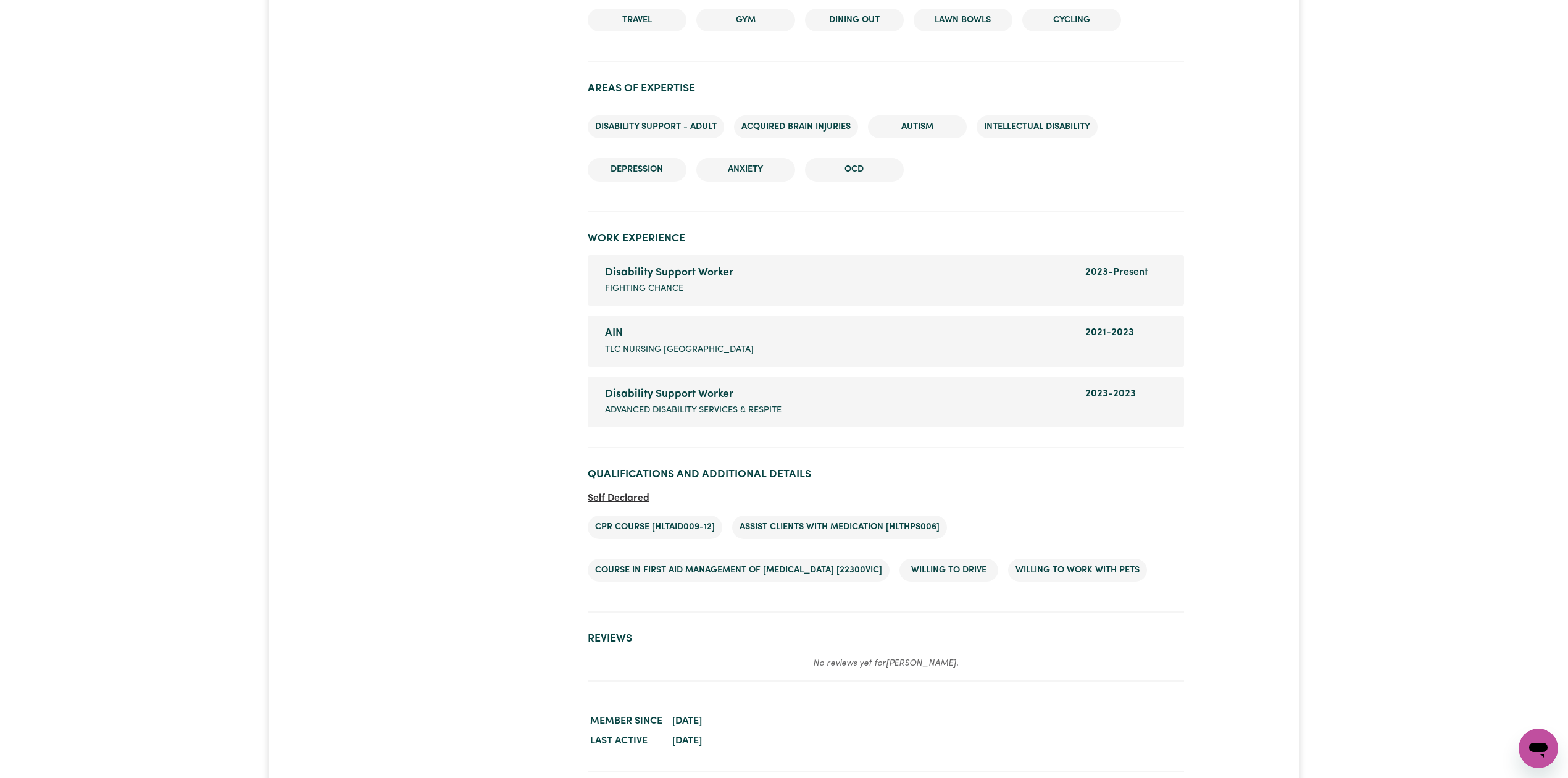
scroll to position [1804, 0]
